Goal: Find specific page/section: Find specific page/section

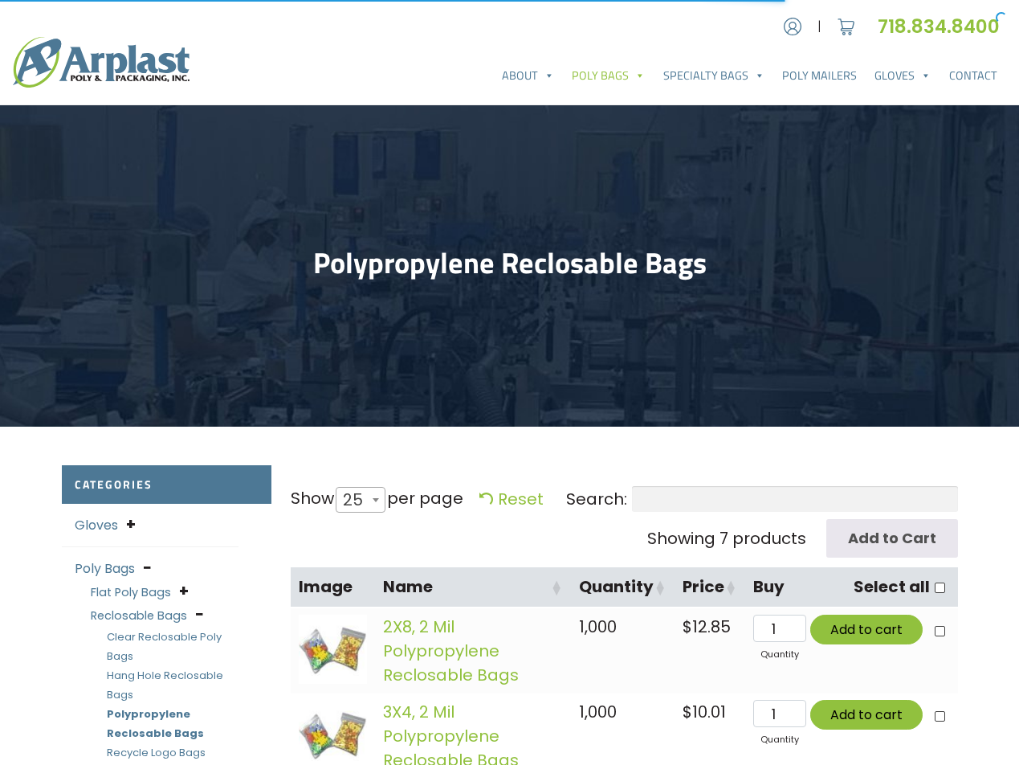
select select "25"
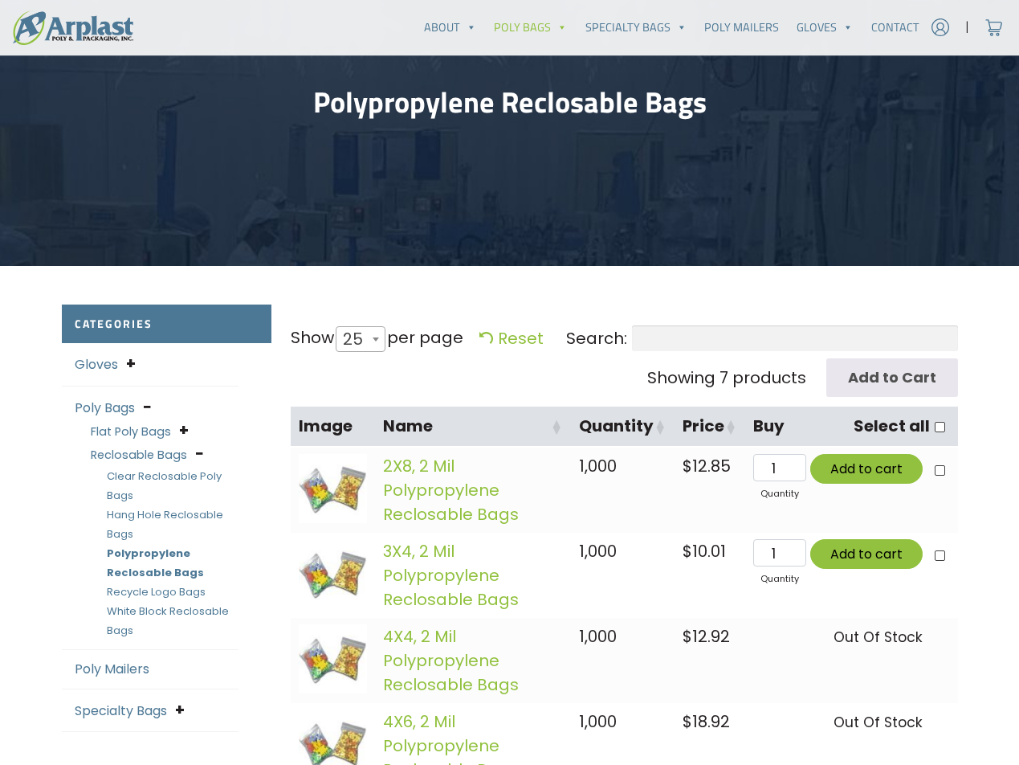
scroll to position [643, 0]
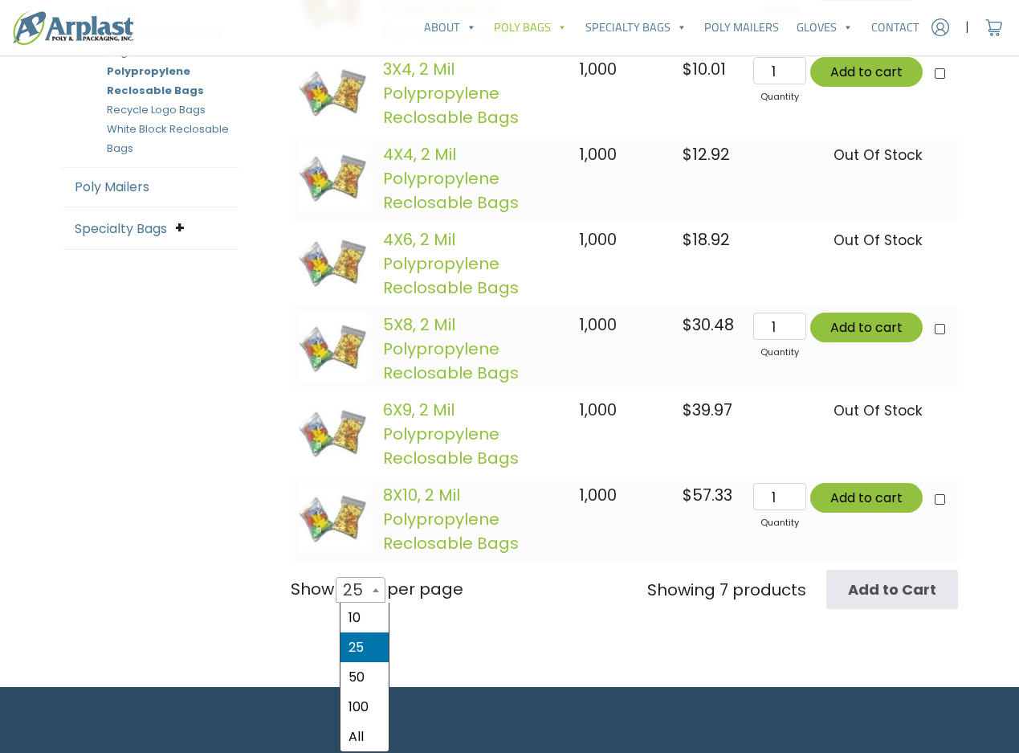
click at [365, 583] on span "25" at bounding box center [358, 589] width 43 height 39
click at [365, 577] on select "10 25 50 100 All" at bounding box center [355, 576] width 44 height 1
select select "100"
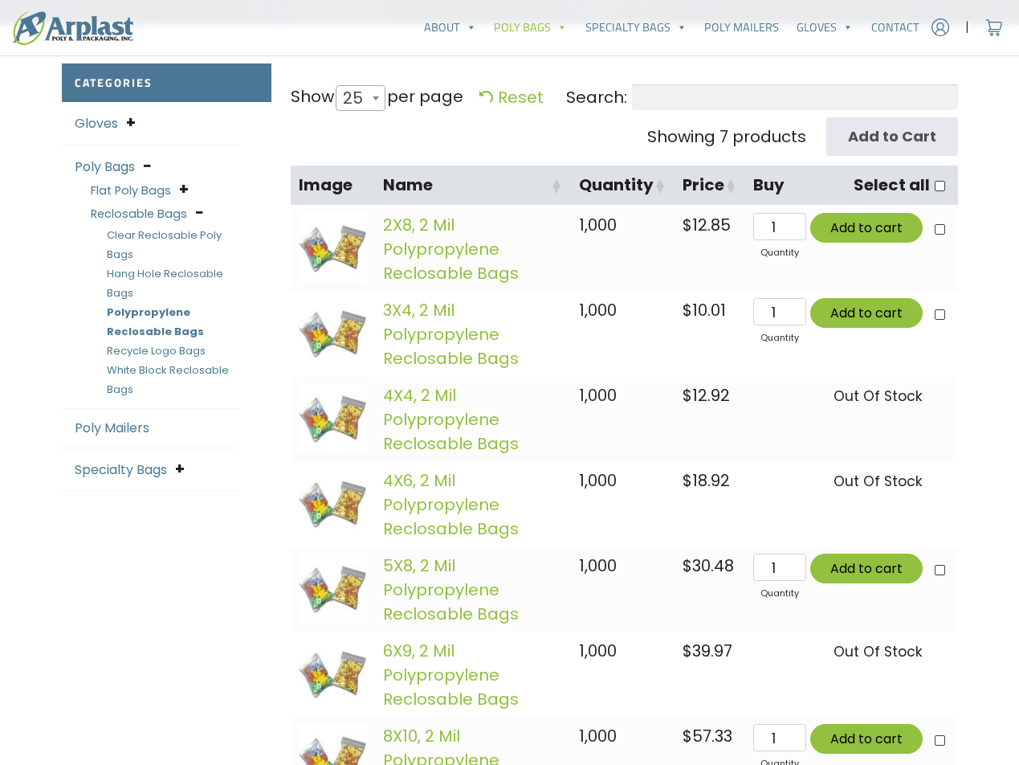
scroll to position [321, 0]
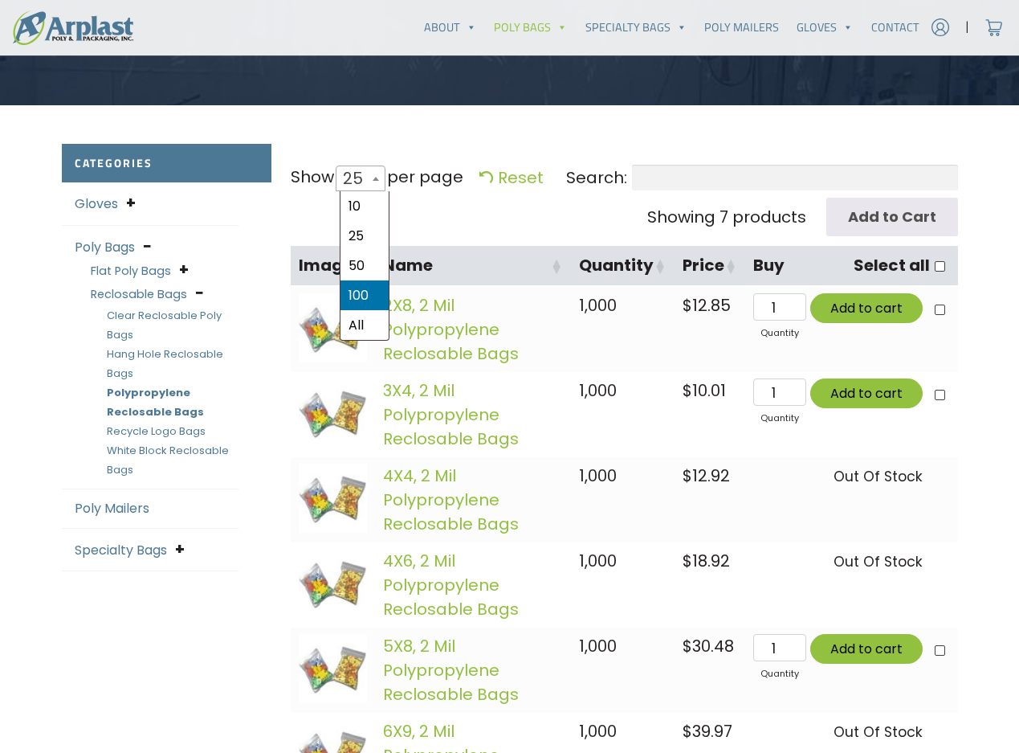
click at [372, 178] on span at bounding box center [376, 178] width 16 height 24
click at [372, 165] on select "10 25 50 100 All" at bounding box center [355, 164] width 44 height 1
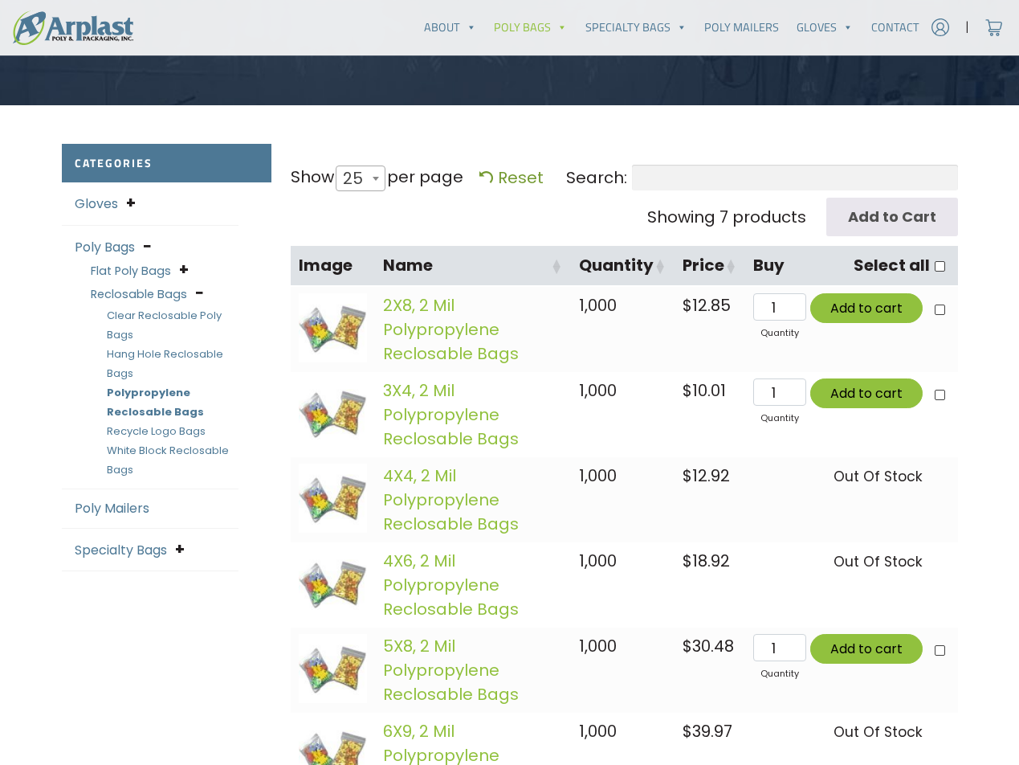
click at [512, 175] on link "Reset" at bounding box center [512, 177] width 64 height 22
select select "25"
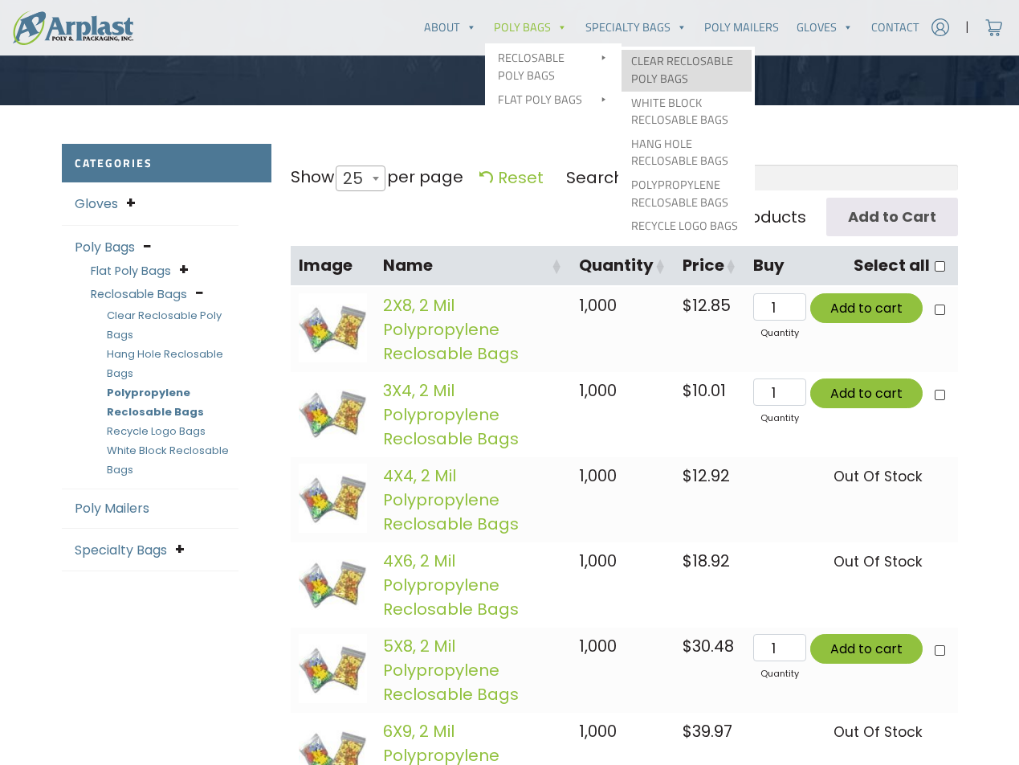
click at [688, 71] on link "Clear Reclosable Poly Bags" at bounding box center [687, 70] width 130 height 41
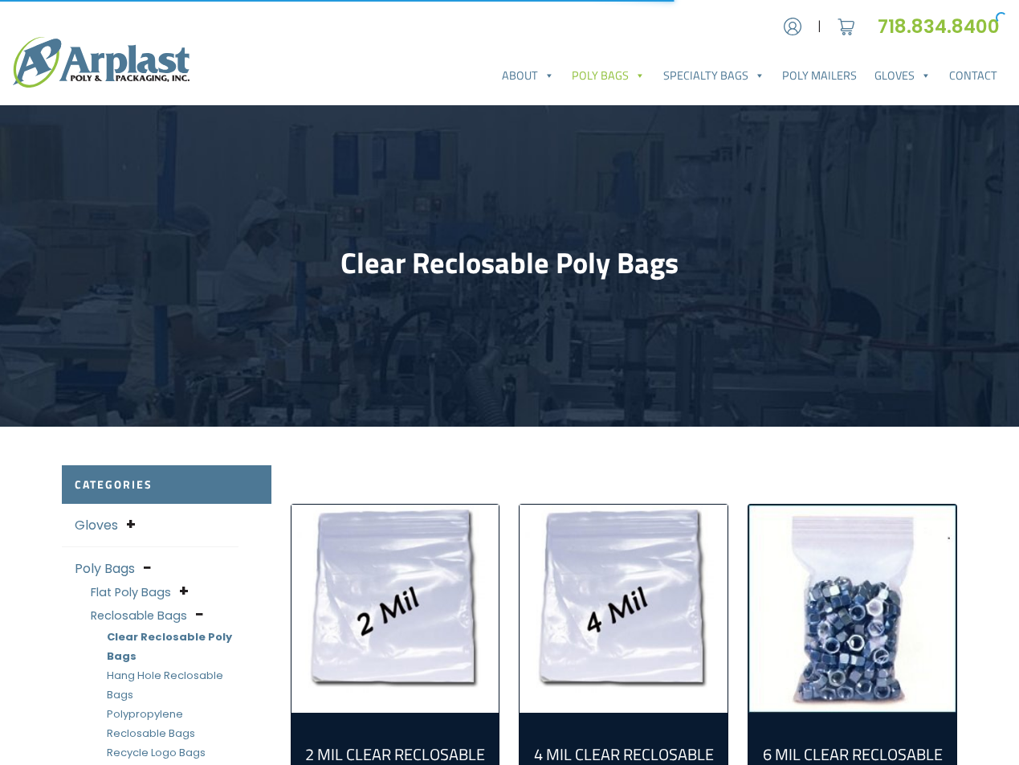
click at [456, 604] on img "Visit product category 2 Mil Clear Reclosable Bags" at bounding box center [396, 609] width 208 height 208
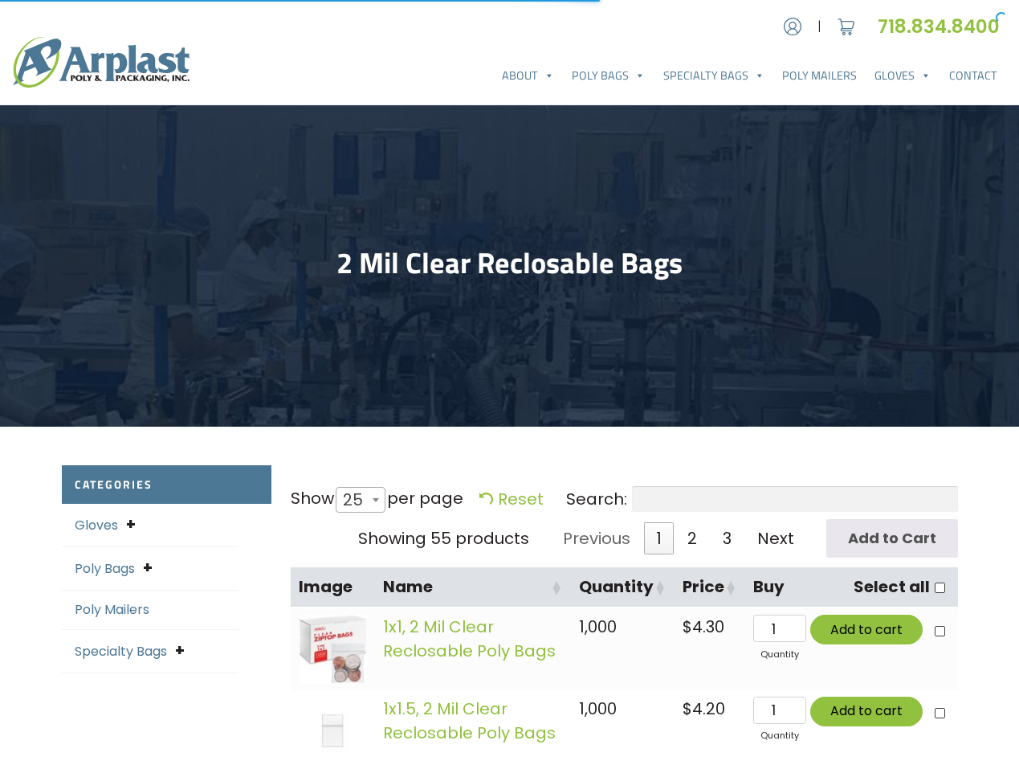
select select "25"
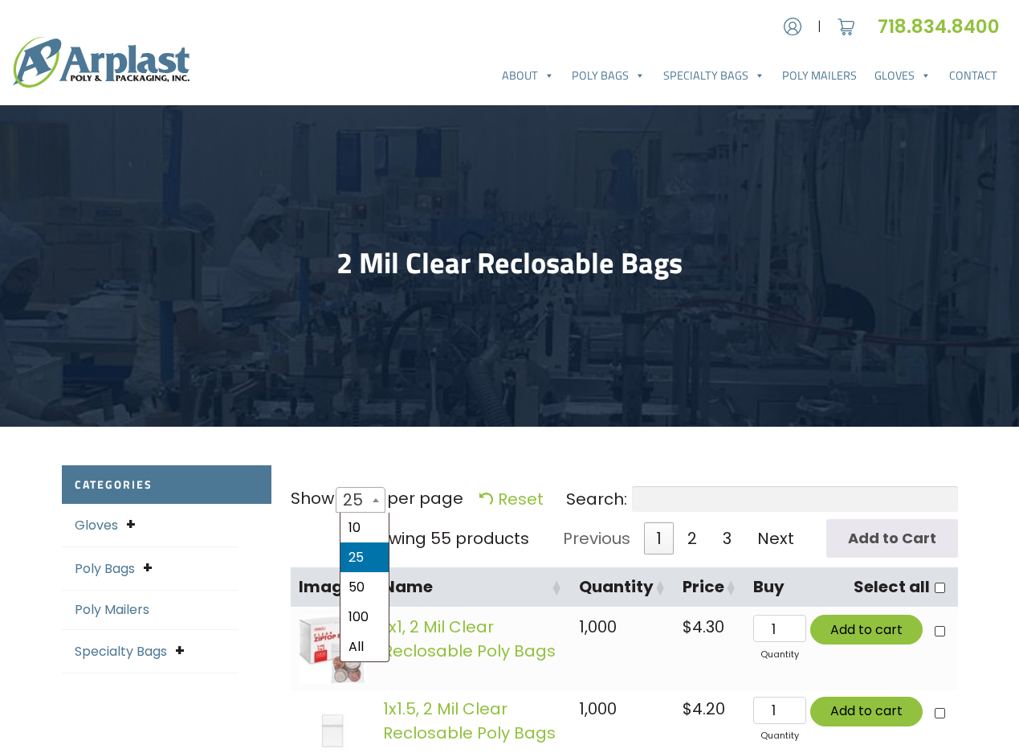
click at [368, 496] on span "25" at bounding box center [358, 499] width 43 height 39
click at [368, 486] on select "10 25 50 100 All" at bounding box center [355, 485] width 44 height 1
select select "100"
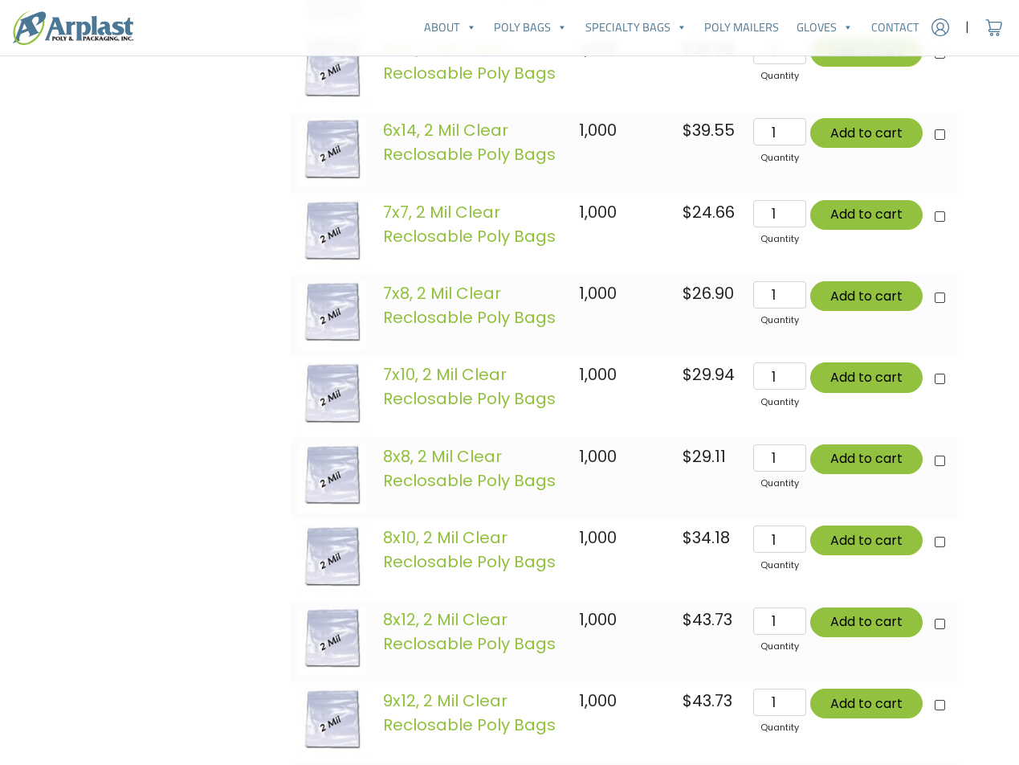
scroll to position [3454, 0]
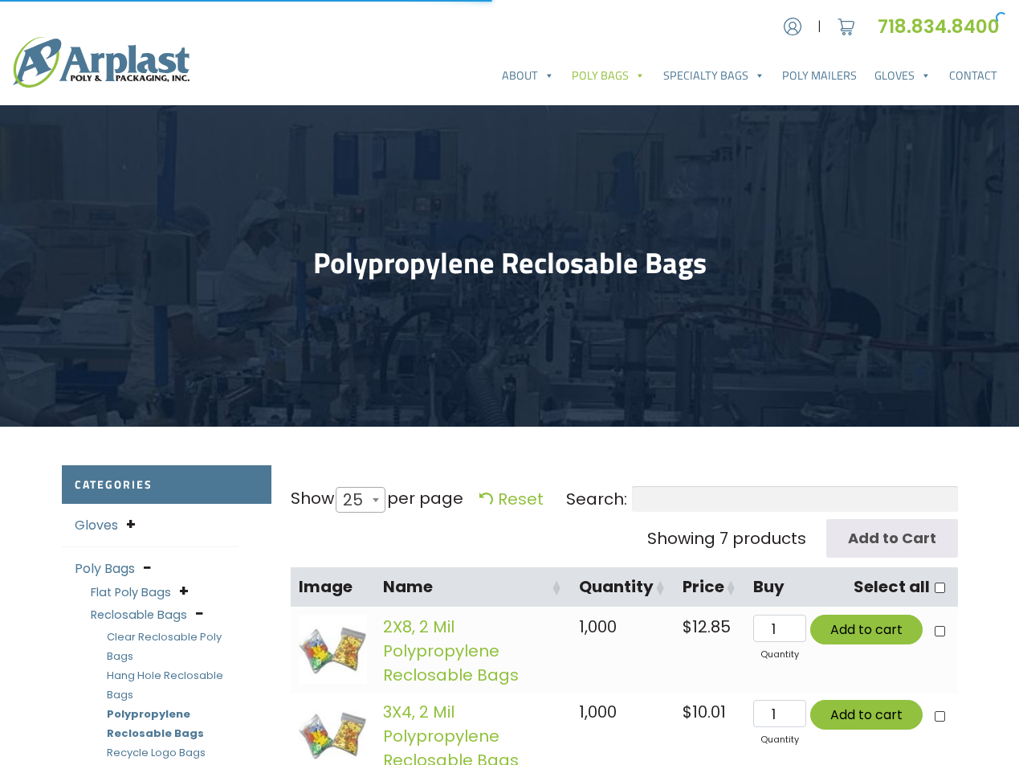
select select "25"
